Goal: Information Seeking & Learning: Learn about a topic

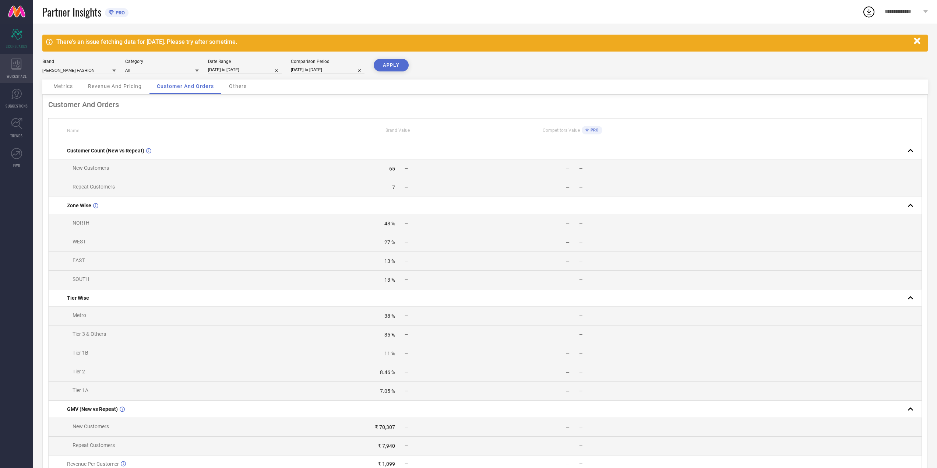
click at [14, 82] on div "WORKSPACE" at bounding box center [16, 68] width 33 height 29
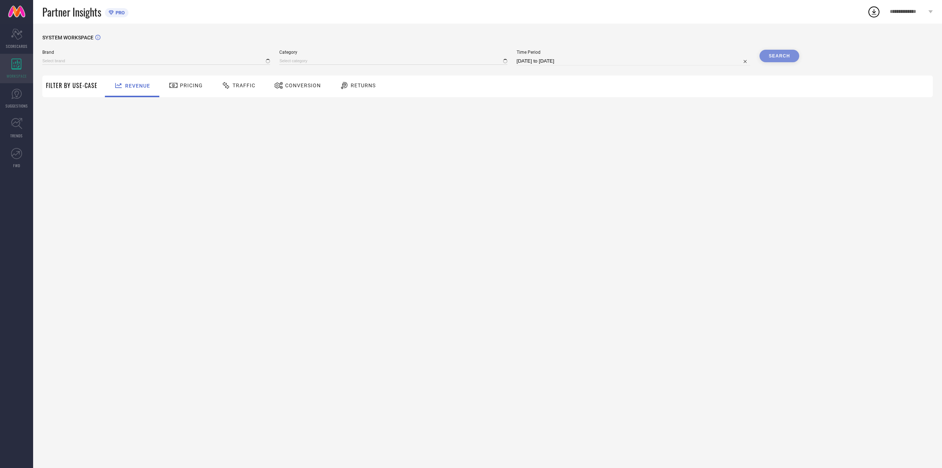
type input "[PERSON_NAME] FASHION"
type input "All"
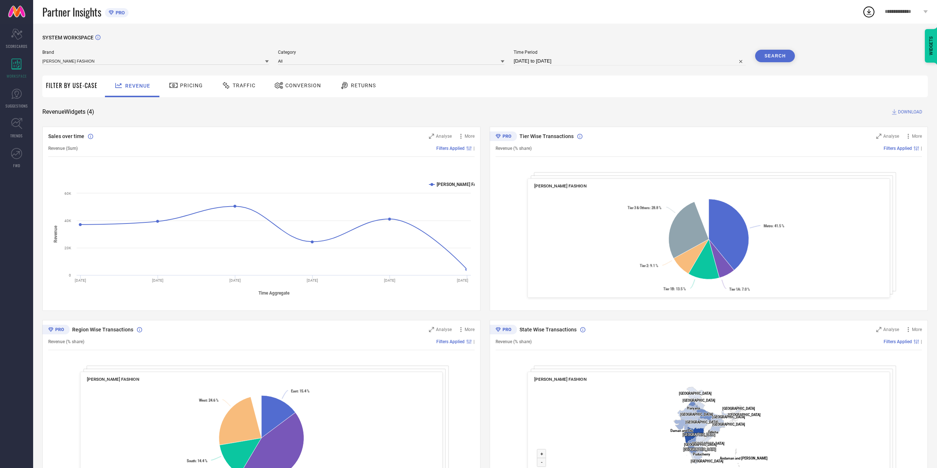
click at [187, 81] on div "Pricing" at bounding box center [186, 85] width 38 height 13
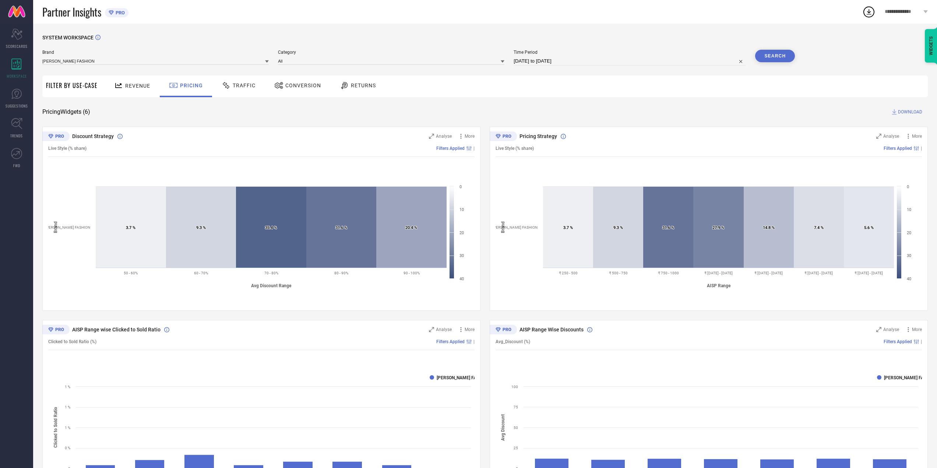
click at [247, 97] on div "Traffic" at bounding box center [238, 86] width 52 height 22
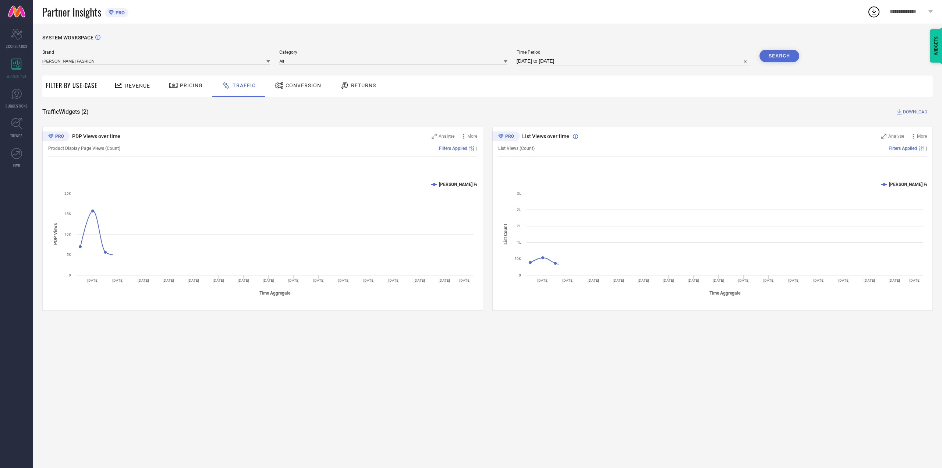
drag, startPoint x: 310, startPoint y: 89, endPoint x: 324, endPoint y: 92, distance: 13.9
click at [311, 91] on div "Conversion" at bounding box center [298, 85] width 50 height 13
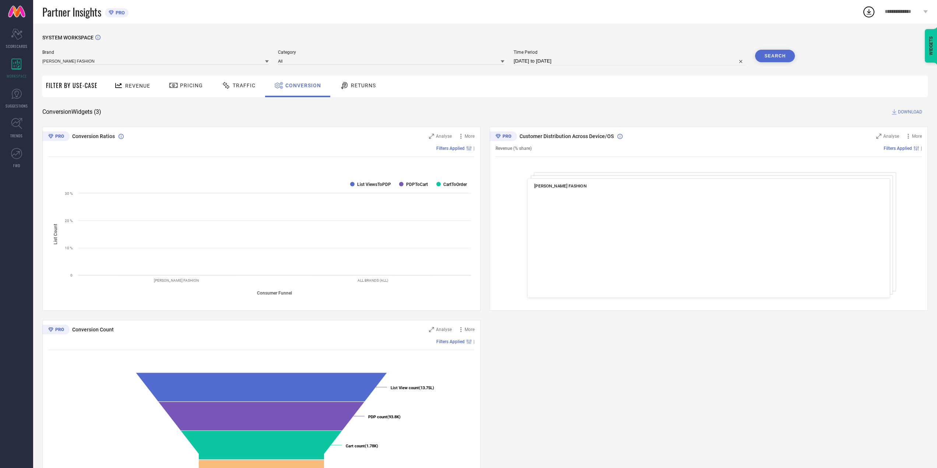
click at [370, 84] on span "Returns" at bounding box center [363, 85] width 25 height 6
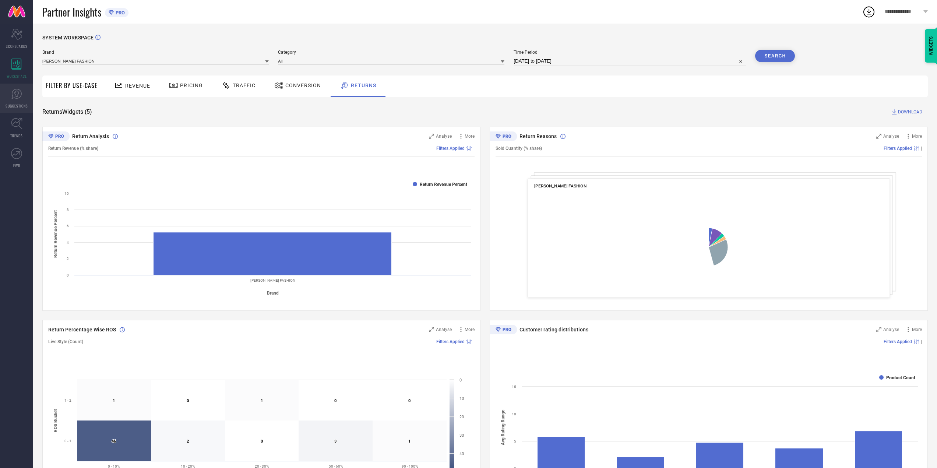
click at [6, 92] on link "SUGGESTIONS" at bounding box center [16, 98] width 33 height 29
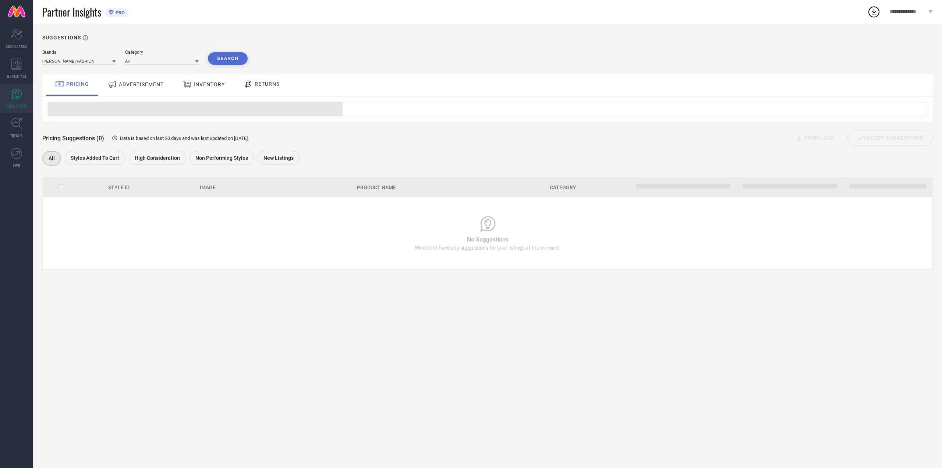
click at [154, 93] on div "ADVERTISEMENT" at bounding box center [136, 85] width 74 height 22
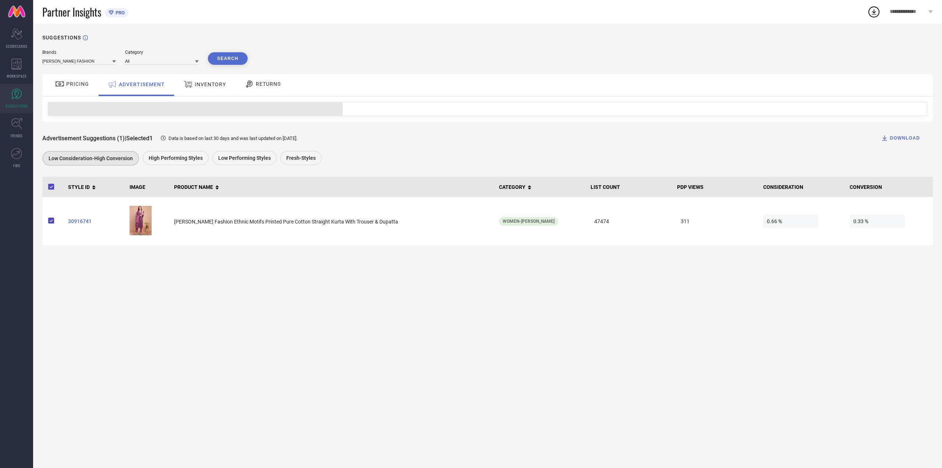
click at [56, 85] on icon at bounding box center [59, 84] width 9 height 9
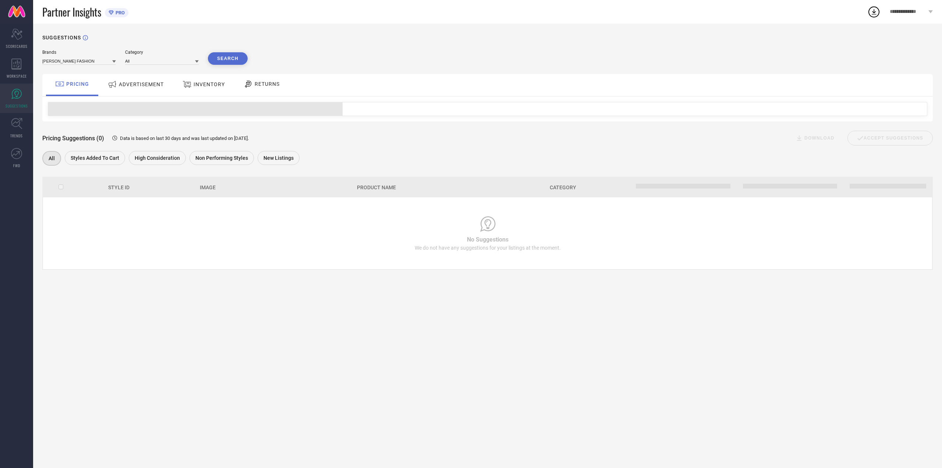
click at [140, 78] on div "ADVERTISEMENT" at bounding box center [136, 84] width 60 height 13
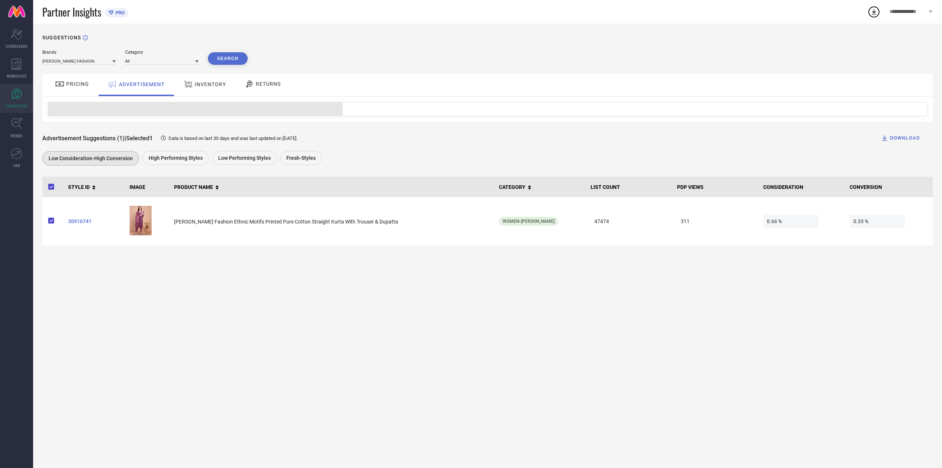
drag, startPoint x: 179, startPoint y: 91, endPoint x: 182, endPoint y: 89, distance: 3.8
click at [182, 89] on div "INVENTORY" at bounding box center [204, 85] width 61 height 22
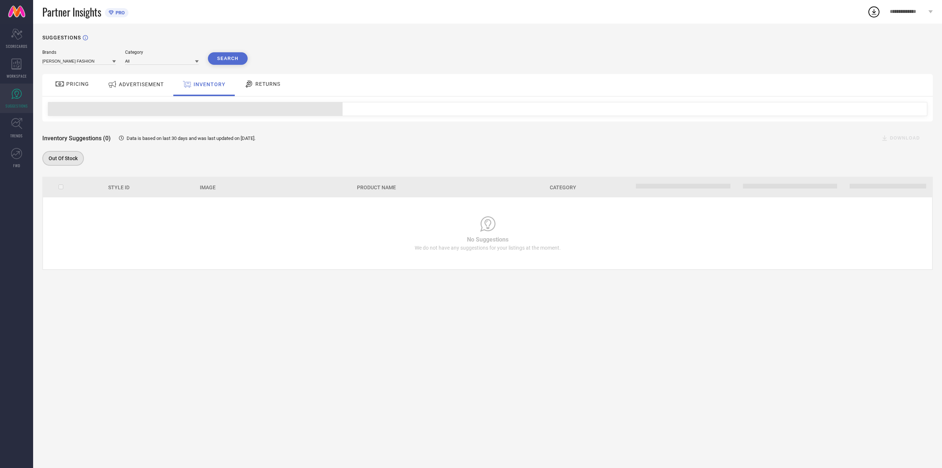
click at [151, 80] on div "ADVERTISEMENT" at bounding box center [136, 84] width 60 height 13
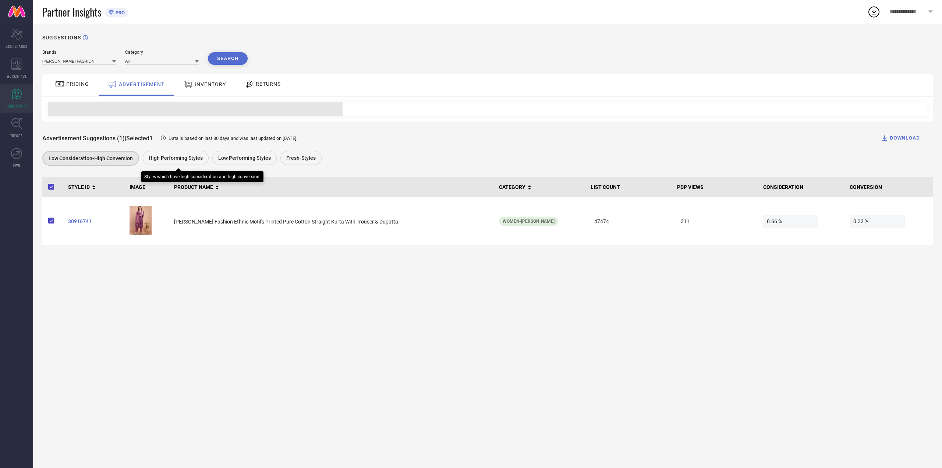
click at [176, 158] on span "High Performing Styles" at bounding box center [176, 158] width 54 height 6
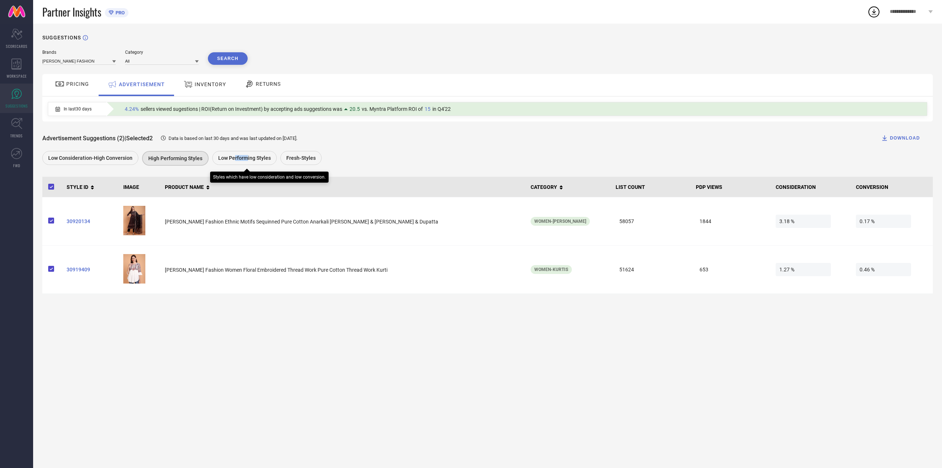
click at [244, 159] on span "Low Performing Styles" at bounding box center [244, 158] width 53 height 6
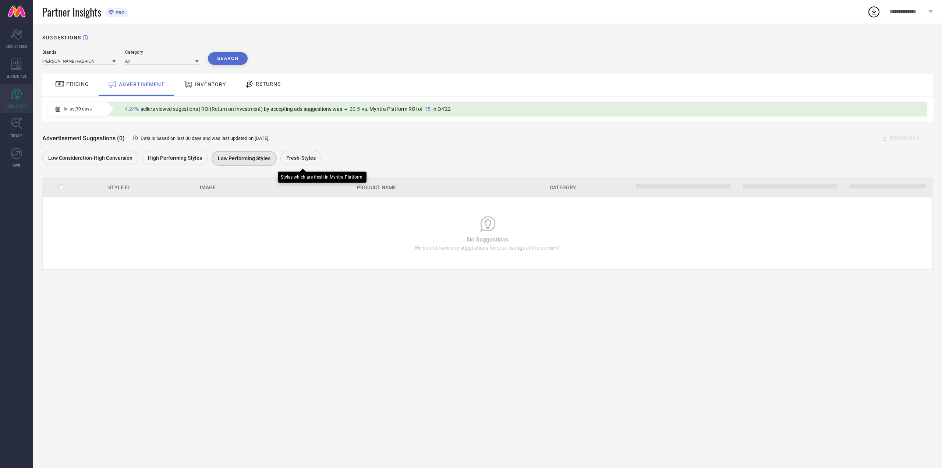
click at [286, 158] on span "Fresh-Styles" at bounding box center [300, 158] width 29 height 6
click at [266, 73] on div "Brands [PERSON_NAME] FASHION Category All Search PRICING ADVERTISEMENT INVENTOR…" at bounding box center [487, 160] width 891 height 220
click at [266, 80] on div "RETURNS" at bounding box center [263, 84] width 40 height 13
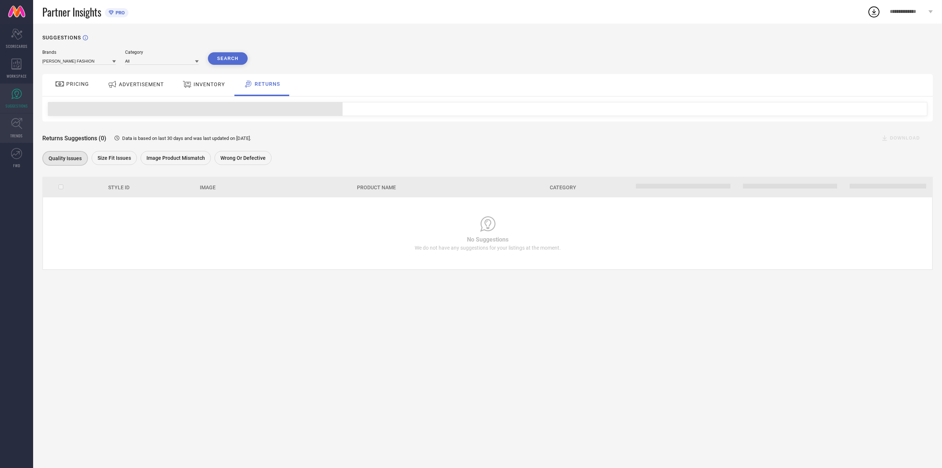
click at [0, 115] on link "TRENDS" at bounding box center [16, 127] width 33 height 29
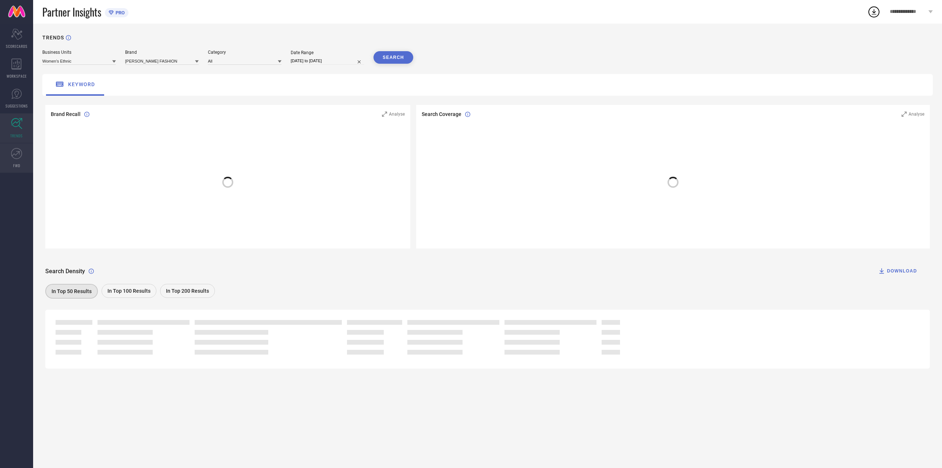
click at [7, 158] on link "FWD" at bounding box center [16, 157] width 33 height 29
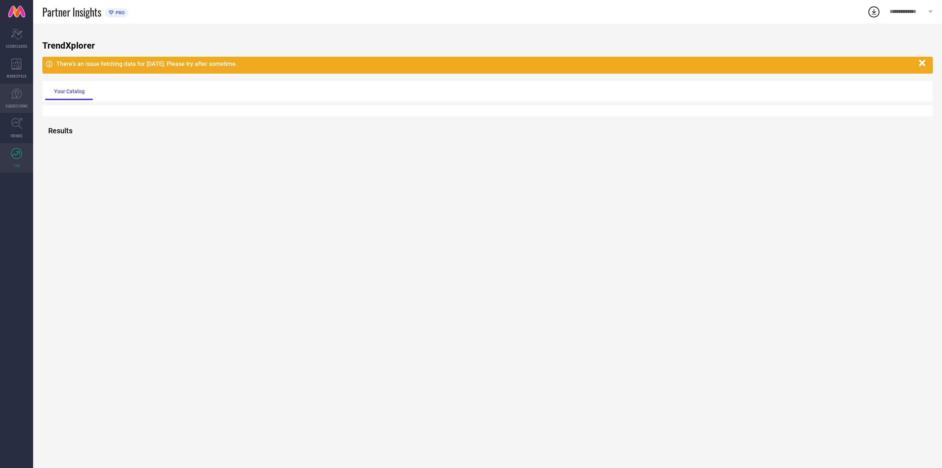
click at [17, 108] on span "SUGGESTIONS" at bounding box center [17, 106] width 22 height 6
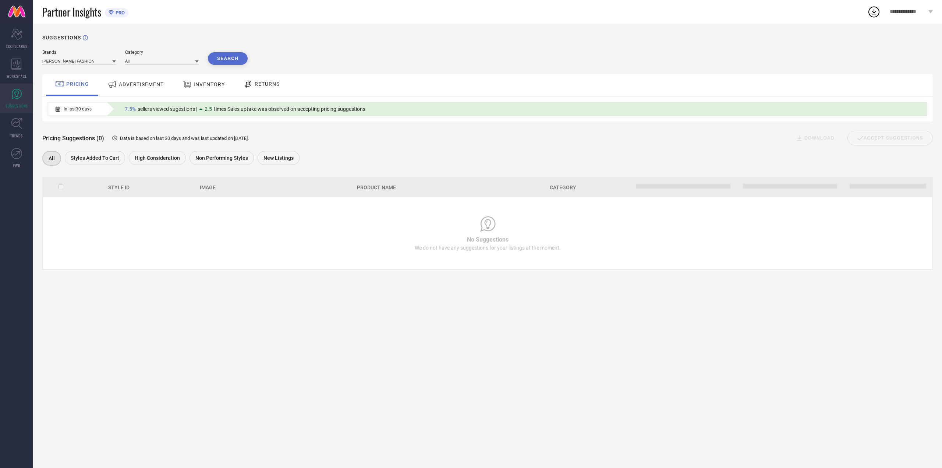
click at [132, 81] on div "ADVERTISEMENT" at bounding box center [136, 84] width 60 height 13
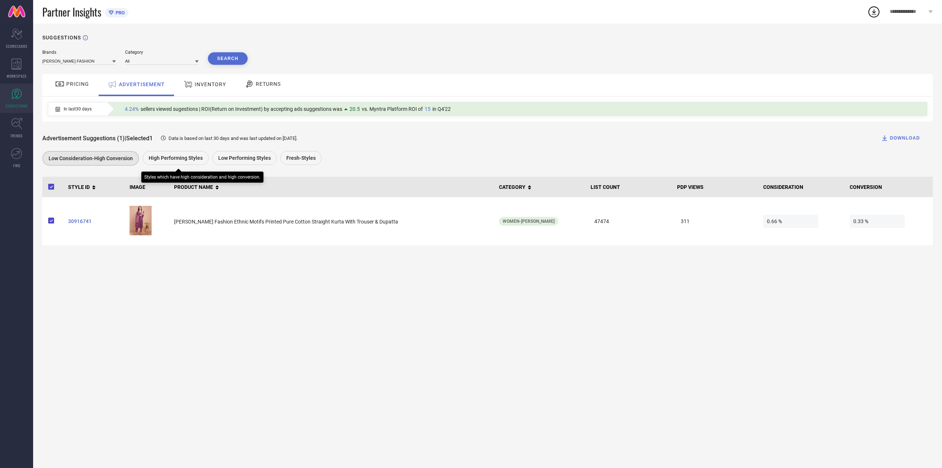
click at [174, 163] on div "High Performing Styles" at bounding box center [176, 158] width 66 height 14
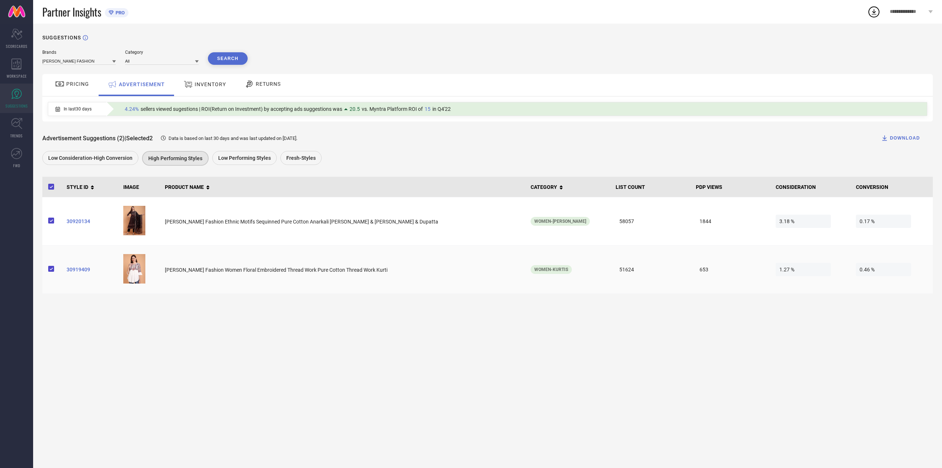
click at [84, 283] on td "30919409" at bounding box center [92, 270] width 57 height 48
click at [87, 271] on span "30919409" at bounding box center [92, 269] width 51 height 6
click at [81, 227] on td "30920134" at bounding box center [92, 221] width 57 height 48
click at [82, 227] on td "30920134" at bounding box center [92, 221] width 57 height 48
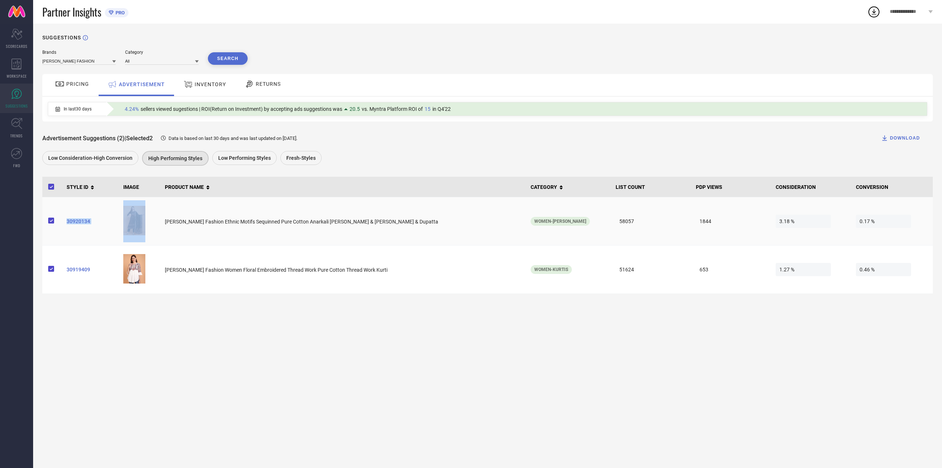
click at [83, 224] on span "30920134" at bounding box center [92, 221] width 51 height 6
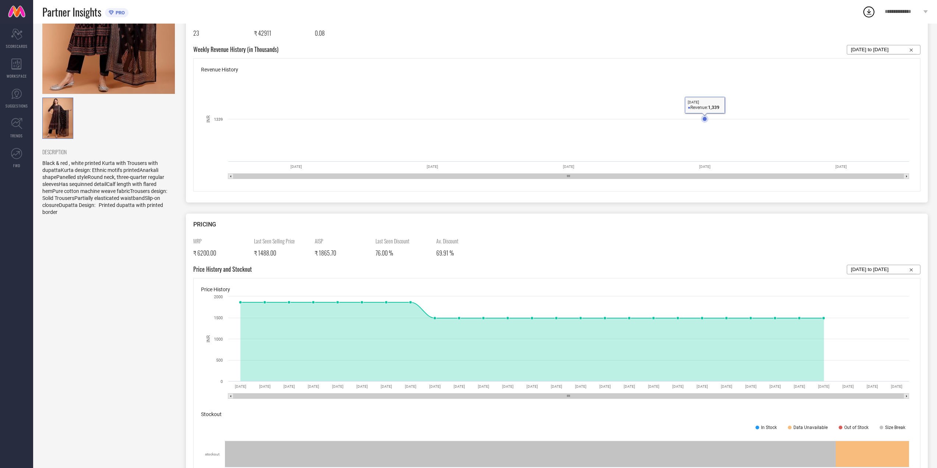
scroll to position [147, 0]
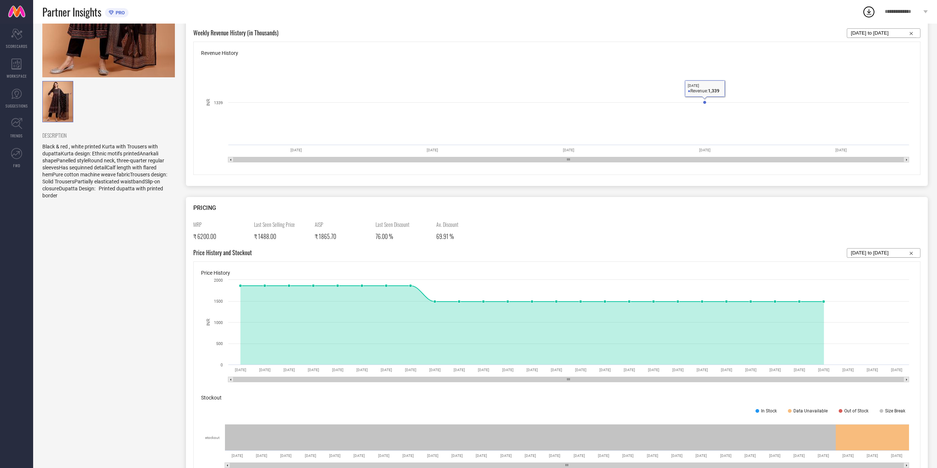
select select "7"
select select "2025"
select select "8"
select select "2025"
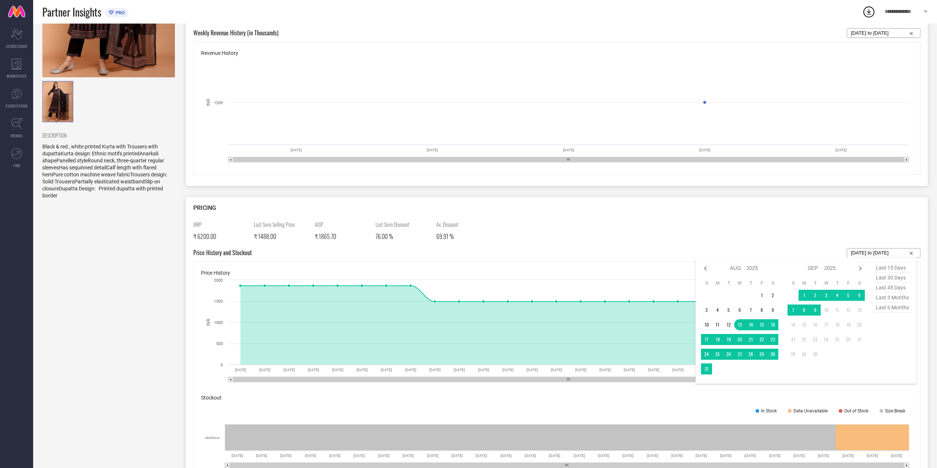
click at [895, 253] on input "[DATE] to [DATE]" at bounding box center [884, 252] width 66 height 9
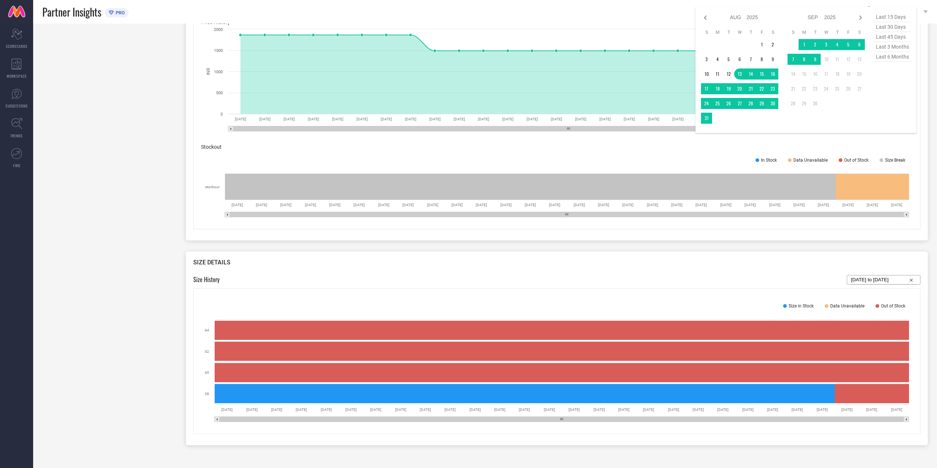
scroll to position [401, 0]
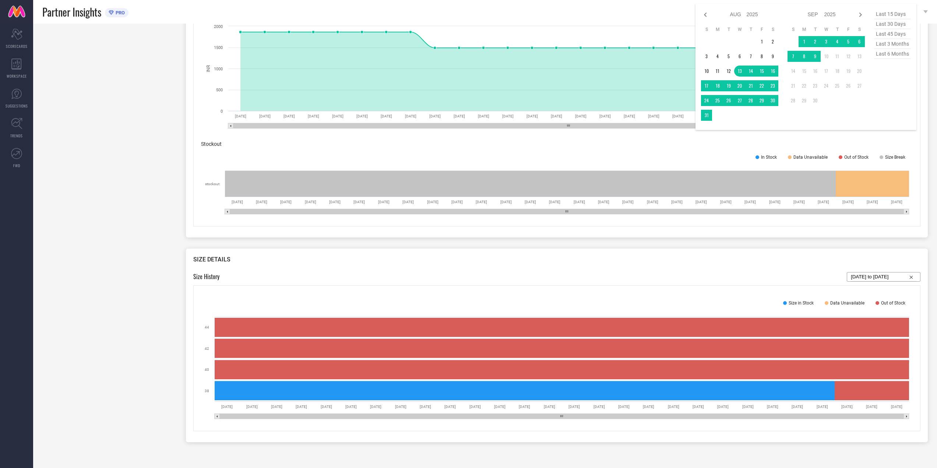
click at [403, 297] on div "Size in Stock Data Unavailable Out of Stock" at bounding box center [557, 303] width 712 height 20
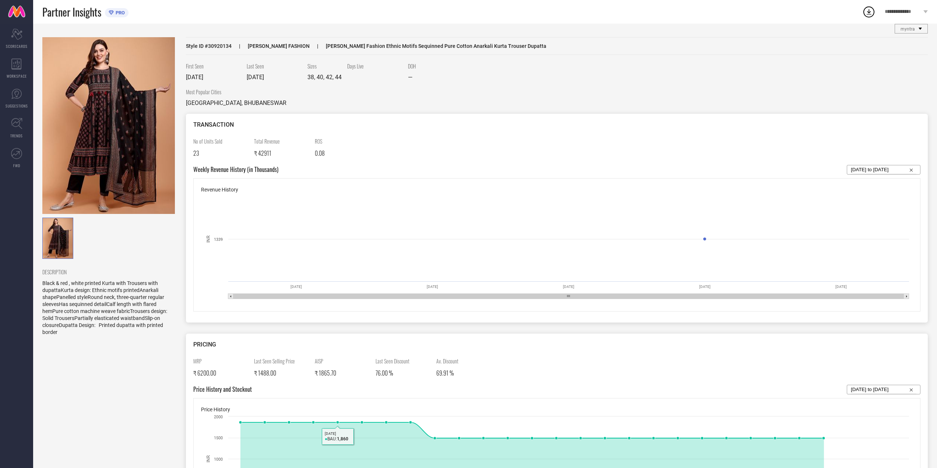
scroll to position [0, 0]
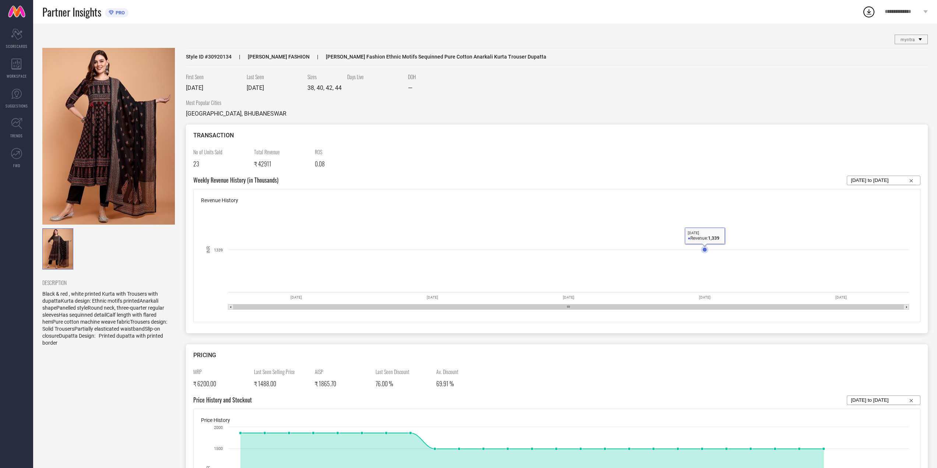
click at [434, 223] on rect at bounding box center [557, 259] width 712 height 110
